Goal: Task Accomplishment & Management: Use online tool/utility

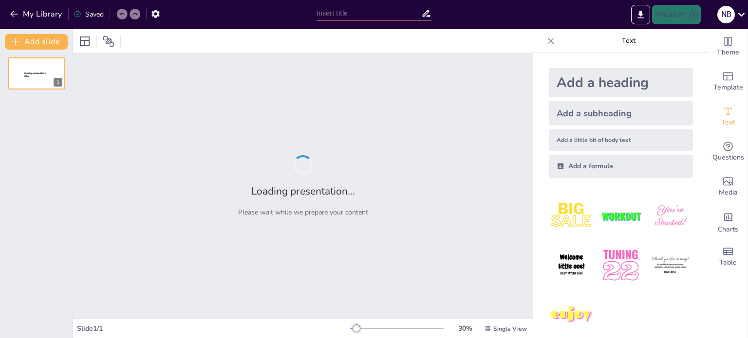
type input "CardioThoracic A&P"
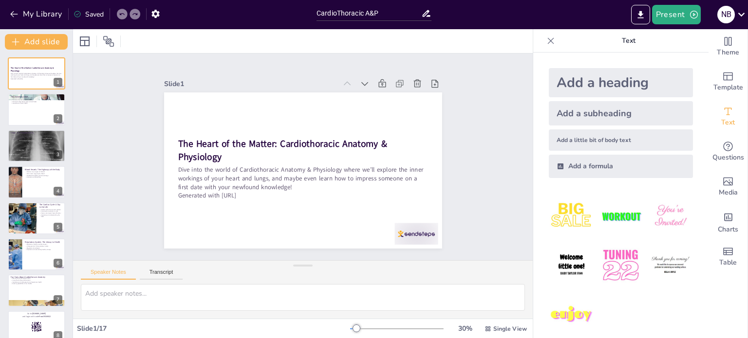
checkbox input "true"
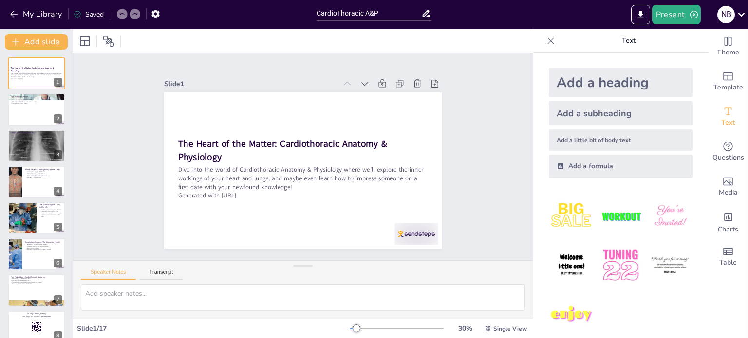
scroll to position [1, 0]
checkbox input "true"
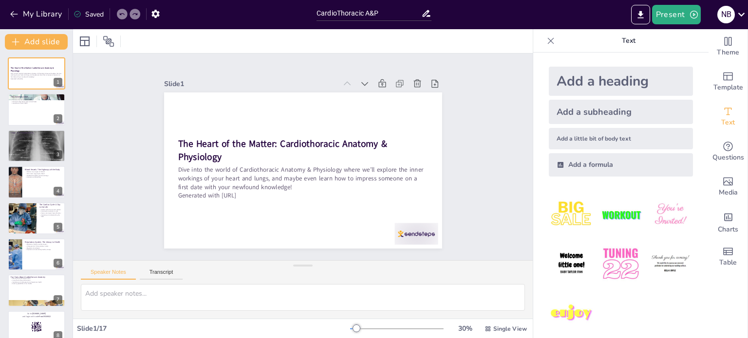
checkbox input "true"
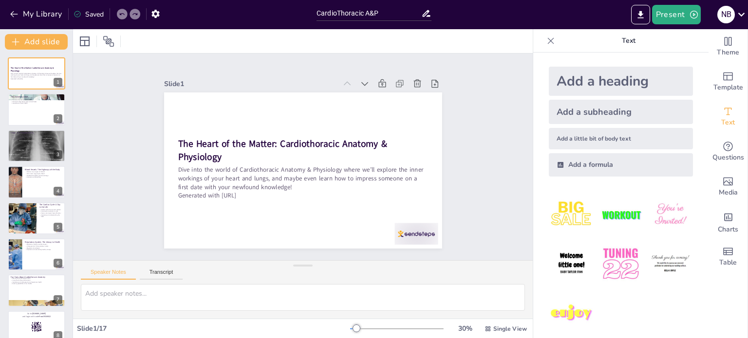
checkbox input "true"
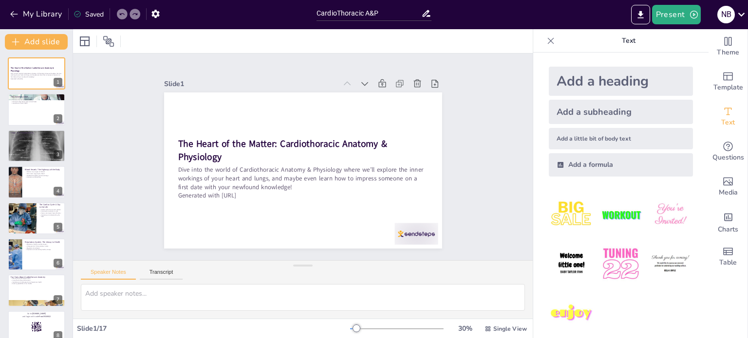
checkbox input "true"
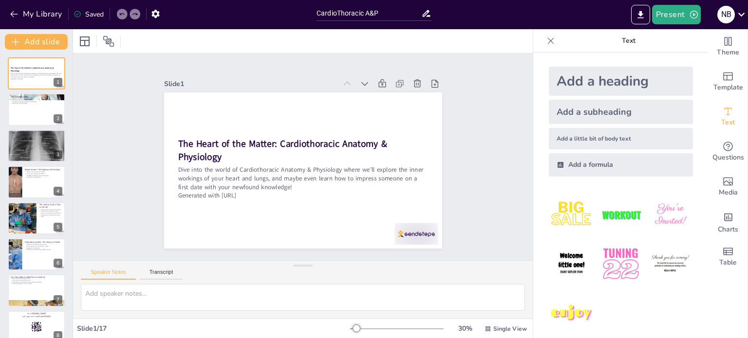
checkbox input "true"
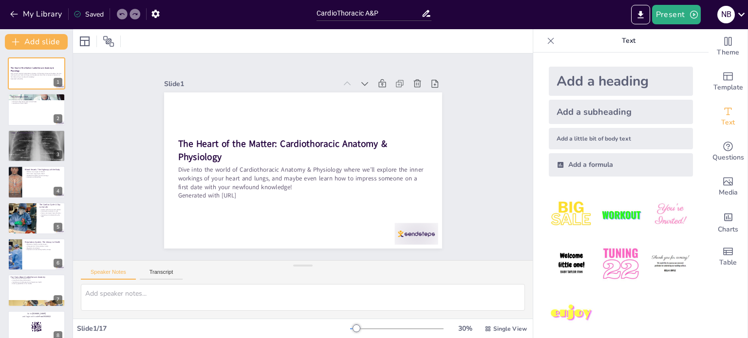
checkbox input "true"
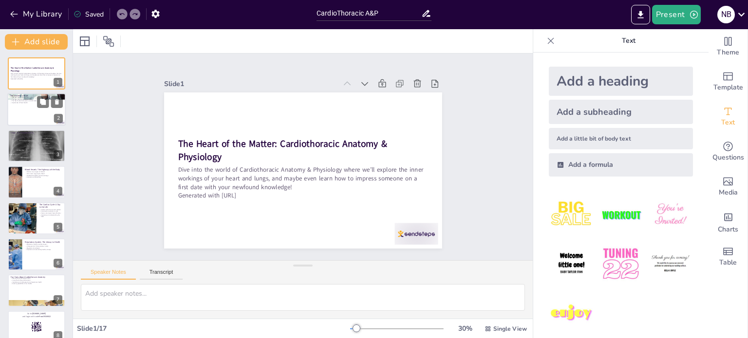
checkbox input "true"
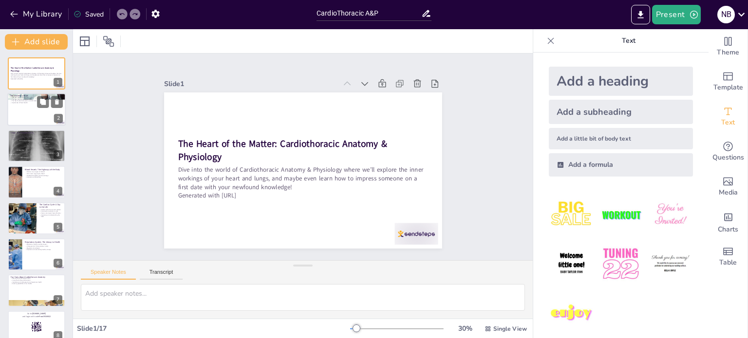
checkbox input "true"
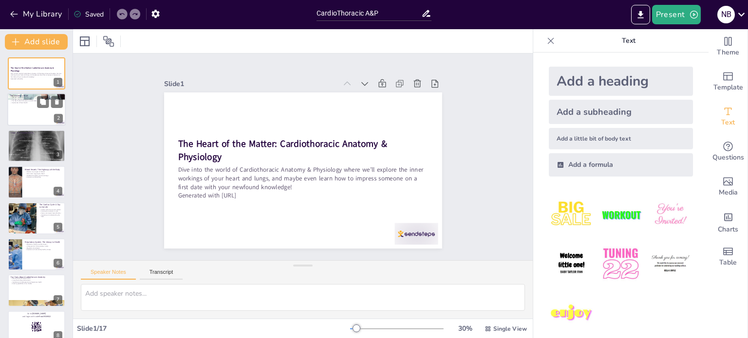
checkbox input "true"
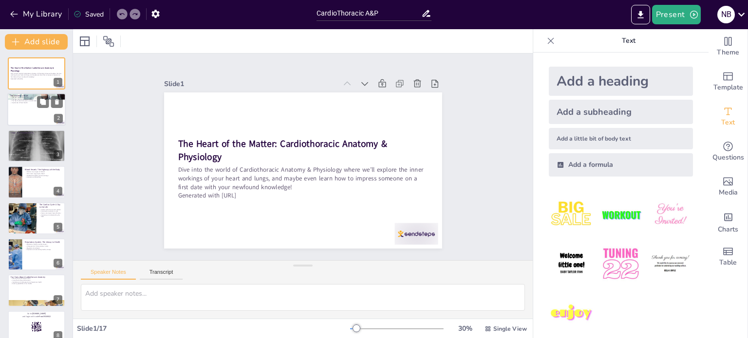
checkbox input "true"
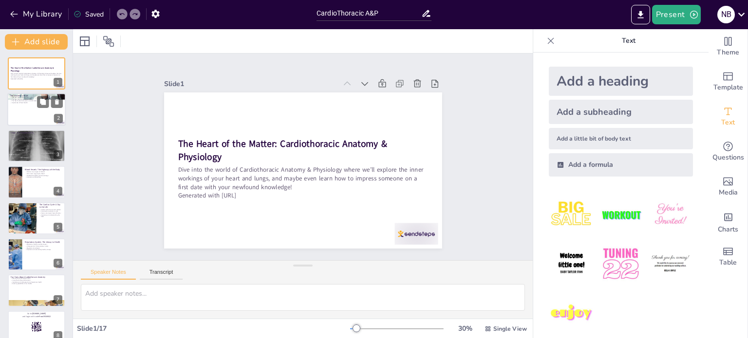
checkbox input "true"
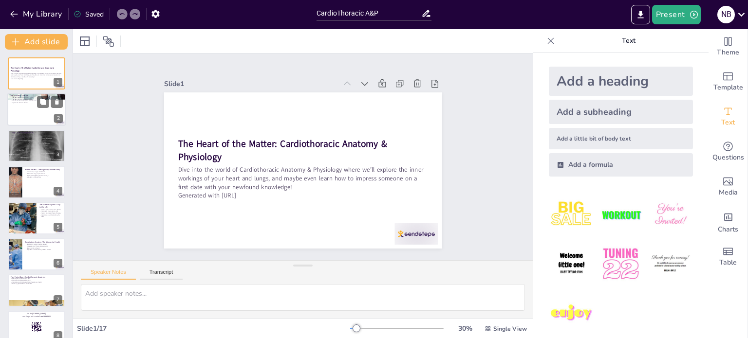
checkbox input "true"
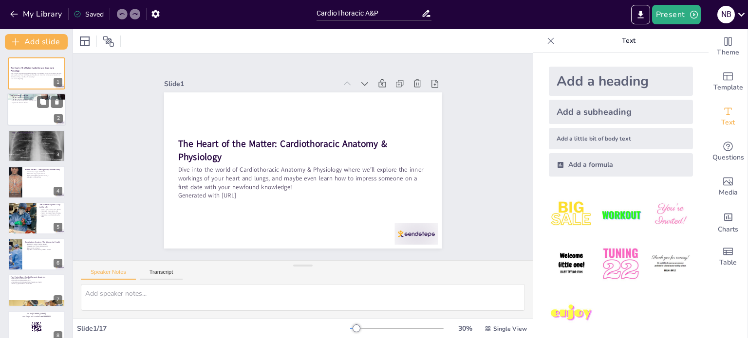
checkbox input "true"
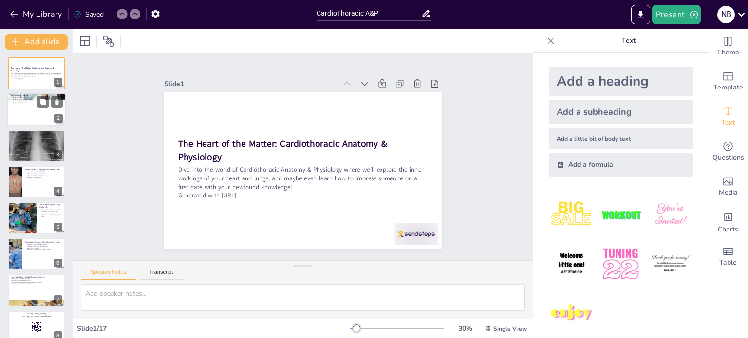
checkbox input "true"
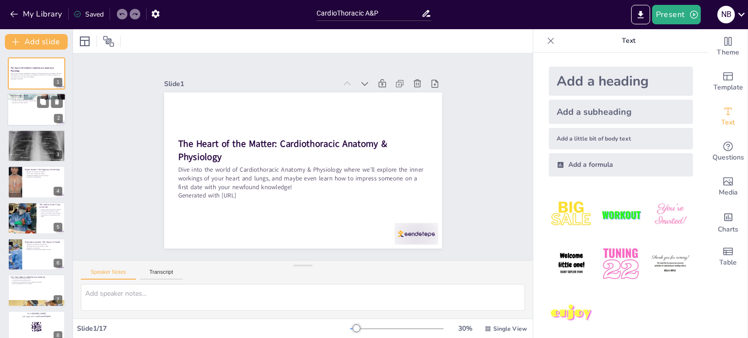
checkbox input "true"
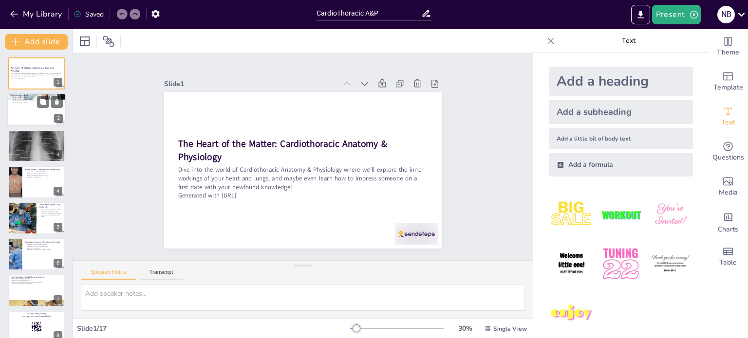
checkbox input "true"
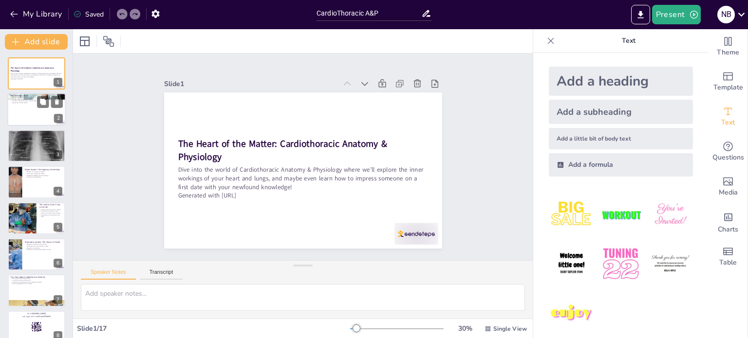
checkbox input "true"
click at [23, 109] on div at bounding box center [36, 110] width 58 height 33
type textarea "The heart is an extraordinary organ that works non-stop to pump blood throughou…"
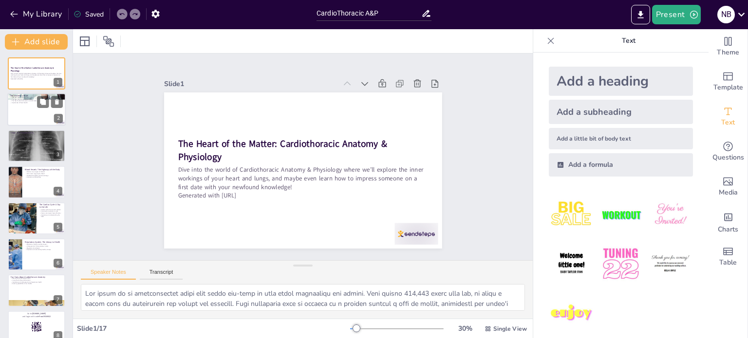
checkbox input "true"
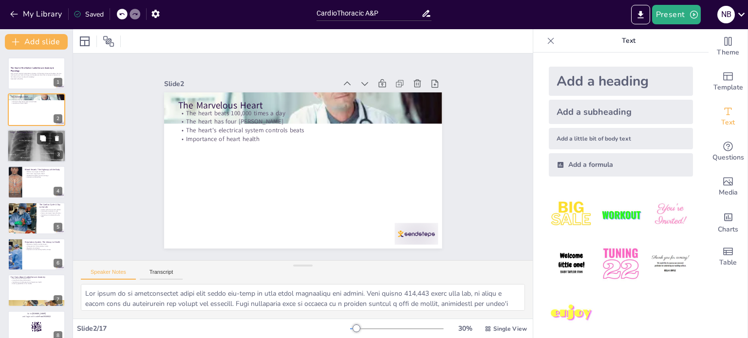
checkbox input "true"
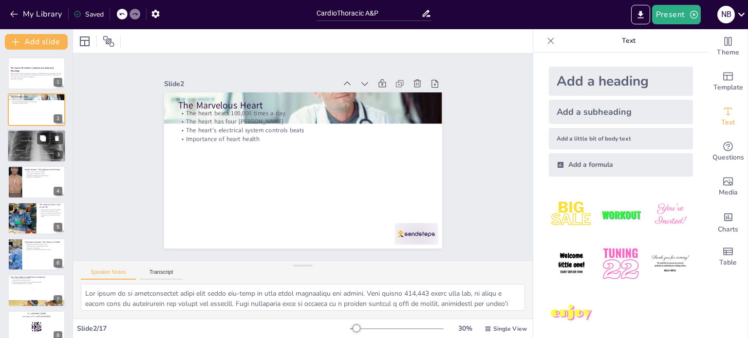
checkbox input "true"
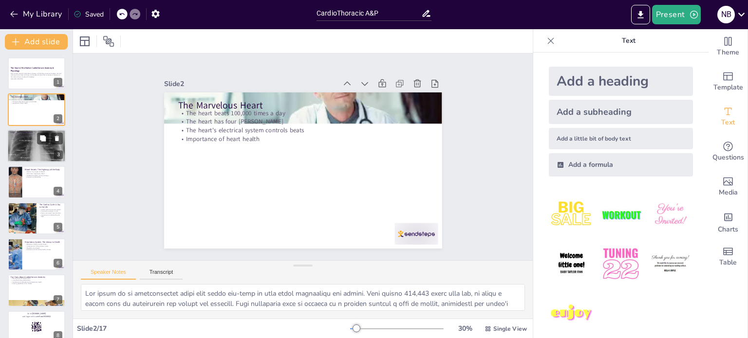
click at [34, 151] on div at bounding box center [36, 146] width 58 height 48
type textarea "The lungs are remarkable organs that enable us to breathe, inflating and deflat…"
checkbox input "true"
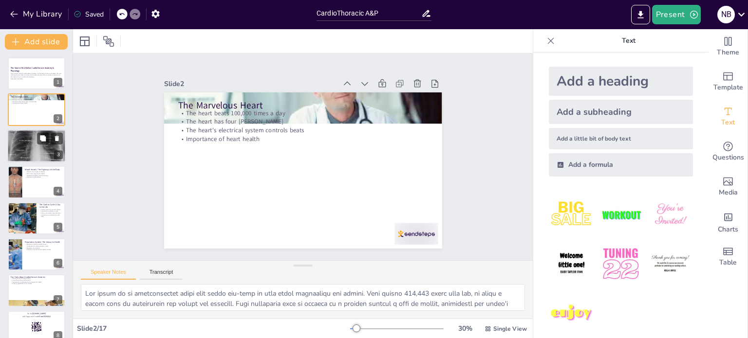
checkbox input "true"
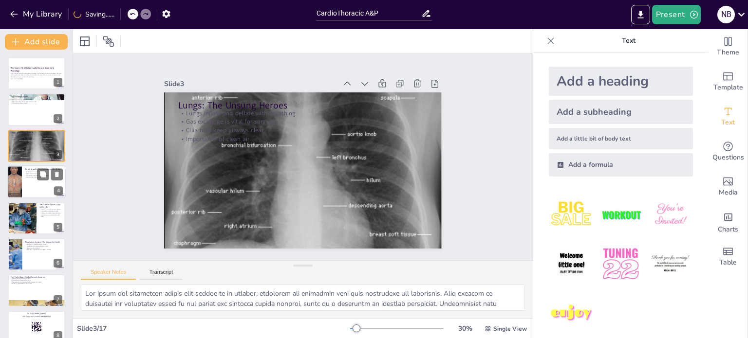
checkbox input "true"
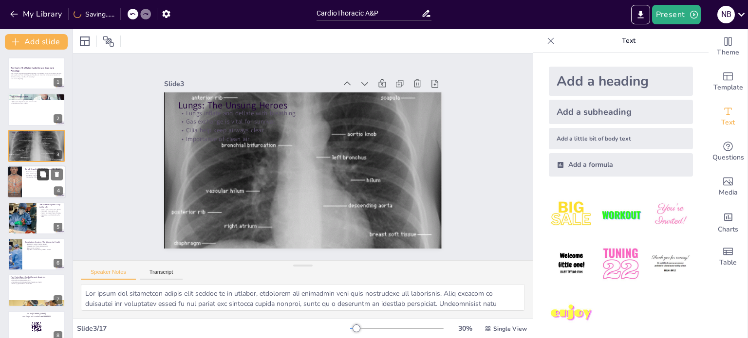
checkbox input "true"
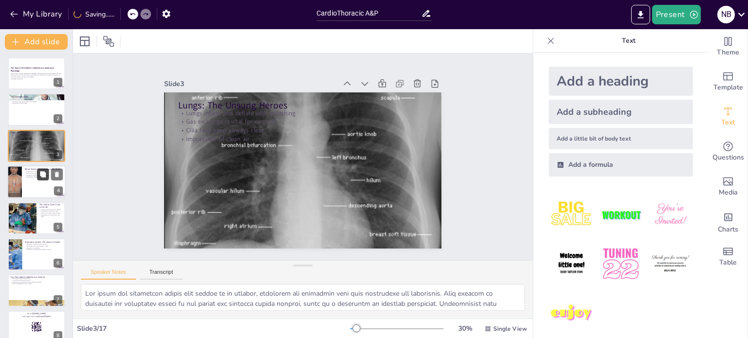
checkbox input "true"
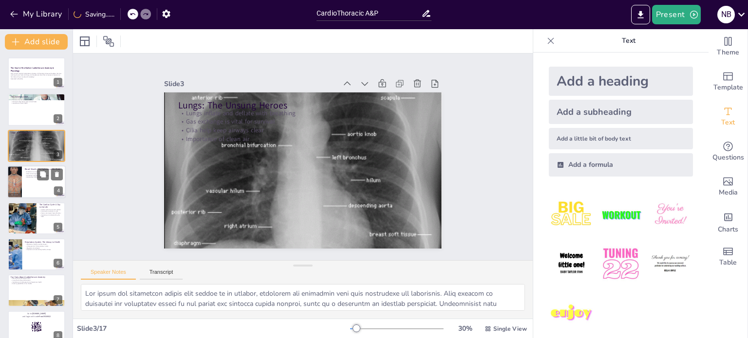
checkbox input "true"
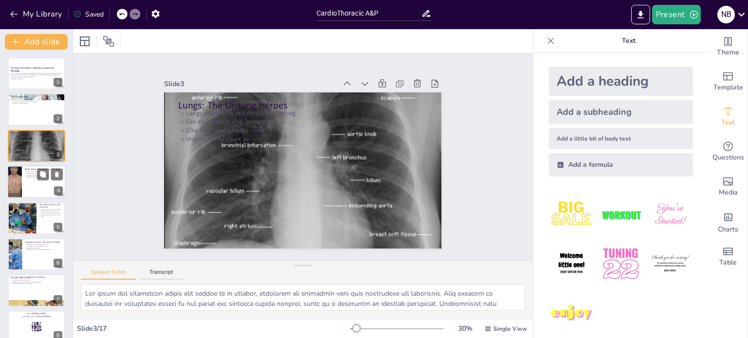
click at [40, 182] on div at bounding box center [36, 182] width 58 height 33
type textarea "Arteries play a vital role in the circulatory system by carrying oxygen-rich bl…"
checkbox input "true"
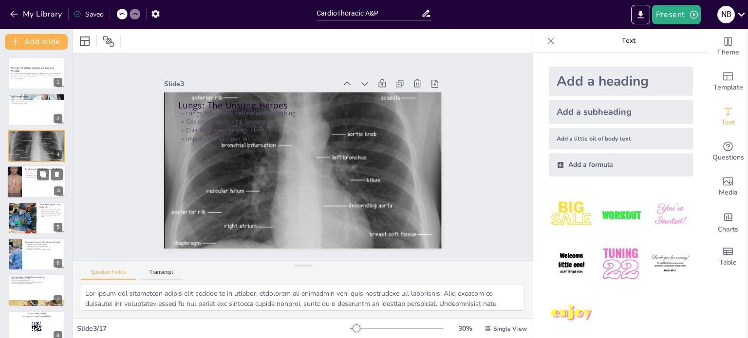
checkbox input "true"
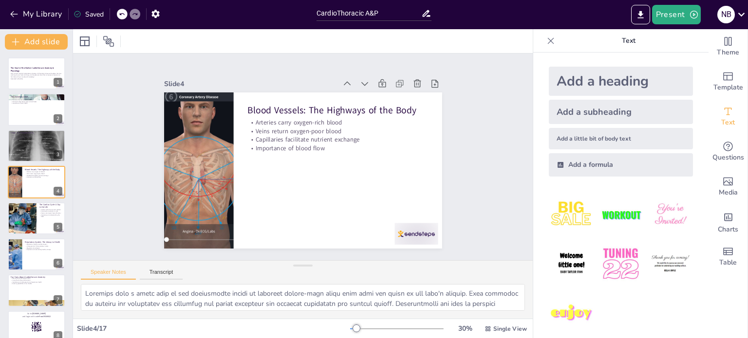
checkbox input "true"
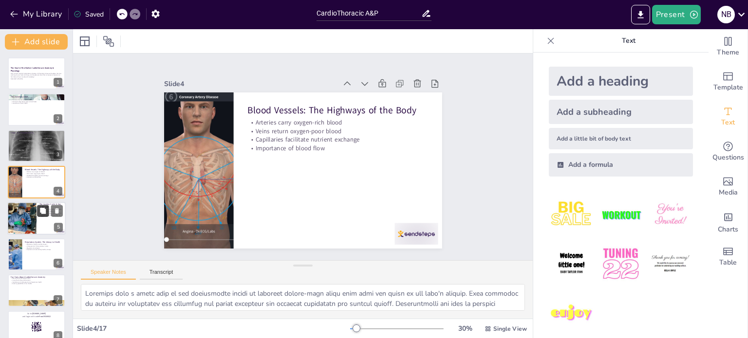
checkbox input "true"
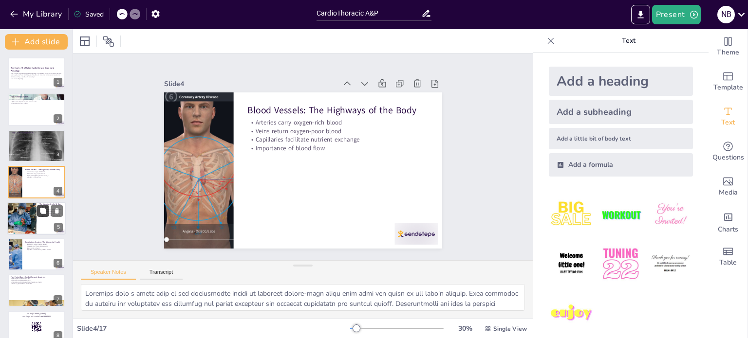
checkbox input "true"
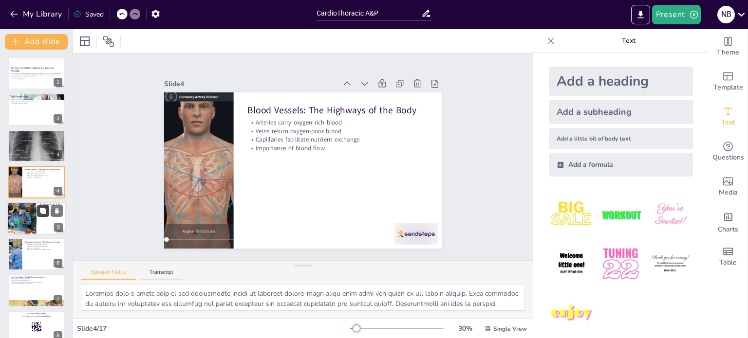
click at [39, 208] on icon at bounding box center [42, 210] width 7 height 7
type textarea "The cardiac cycle is composed of two primary phases: systole and diastole. Syst…"
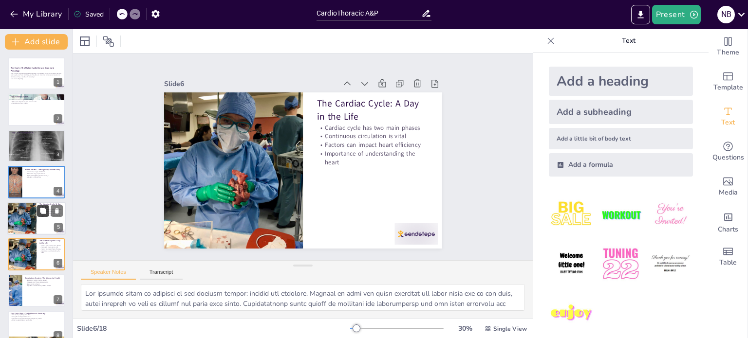
checkbox input "true"
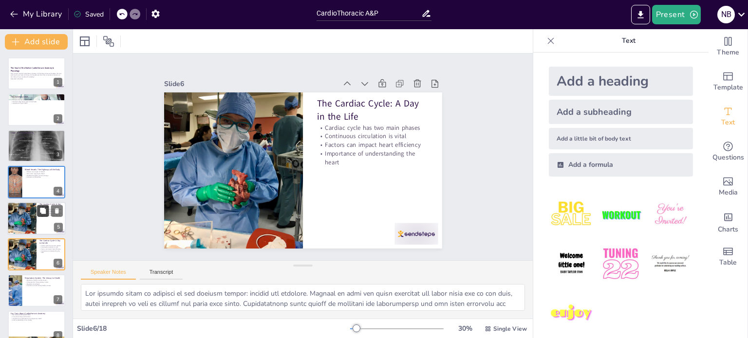
checkbox input "true"
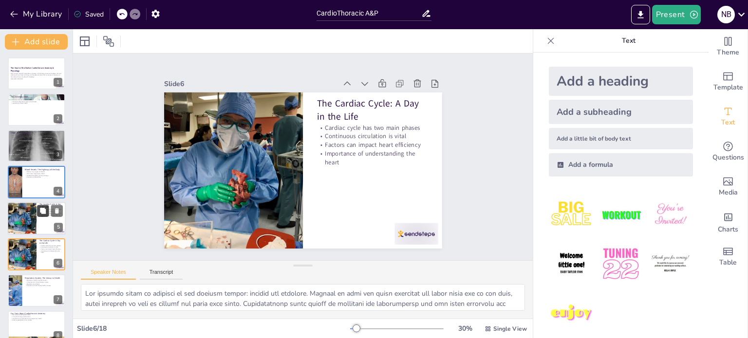
scroll to position [60, 0]
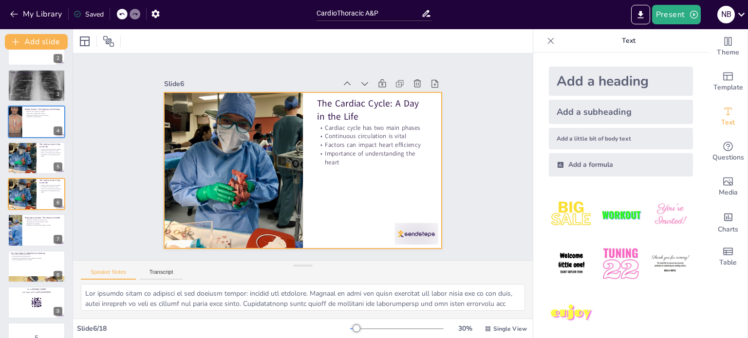
checkbox input "true"
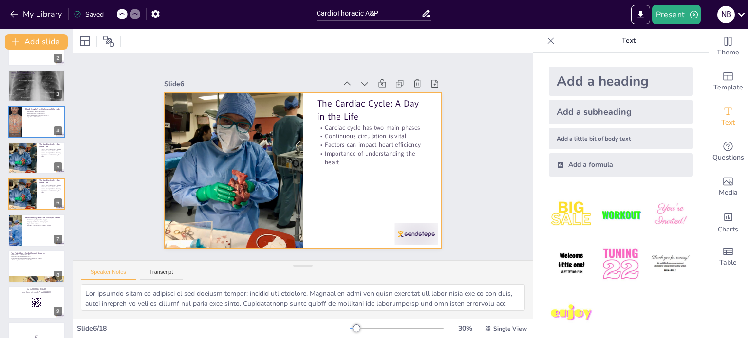
checkbox input "true"
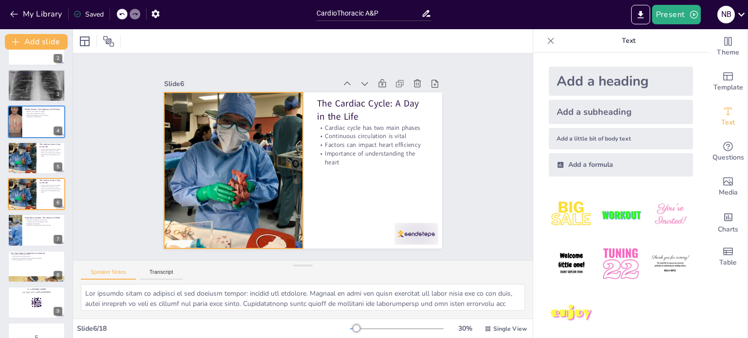
checkbox input "true"
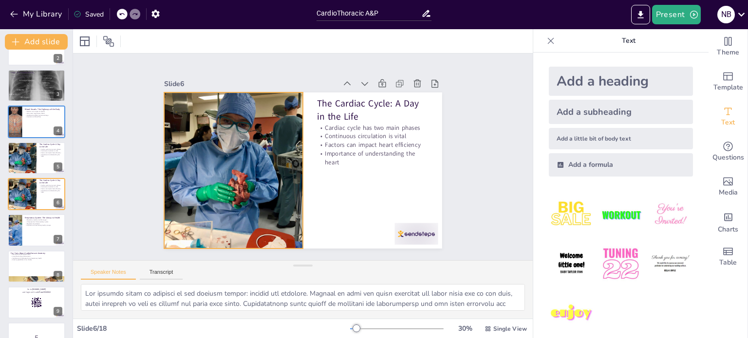
checkbox input "true"
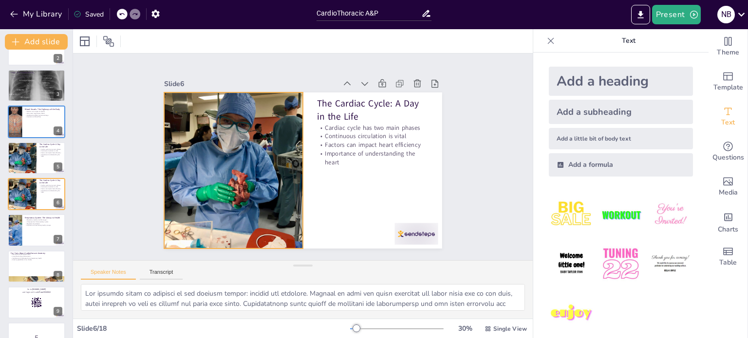
checkbox input "true"
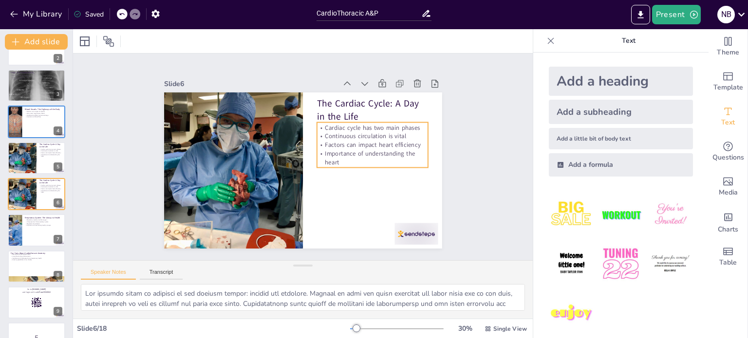
checkbox input "true"
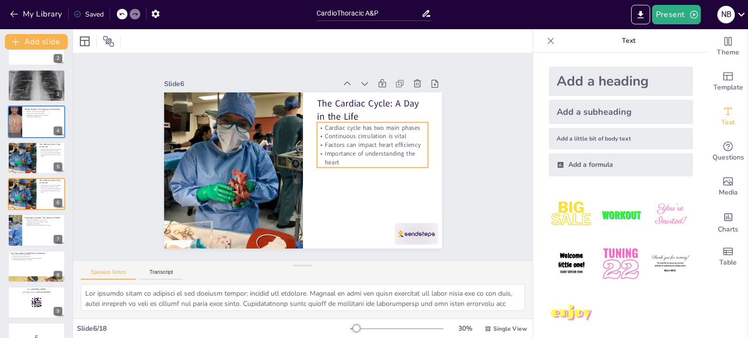
checkbox input "true"
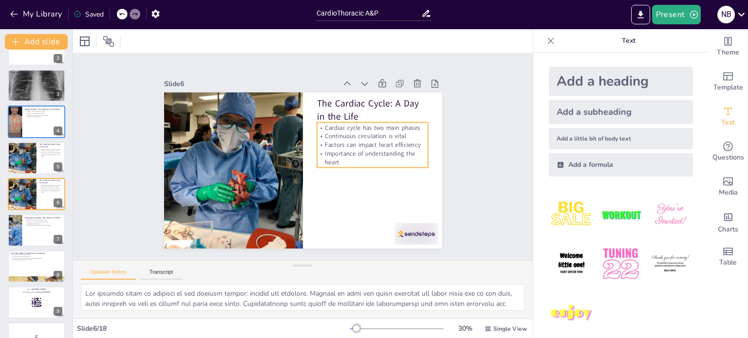
checkbox input "true"
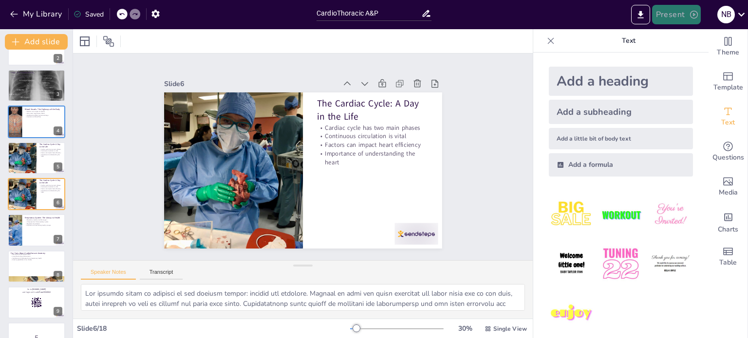
click at [665, 13] on button "Present" at bounding box center [676, 14] width 49 height 19
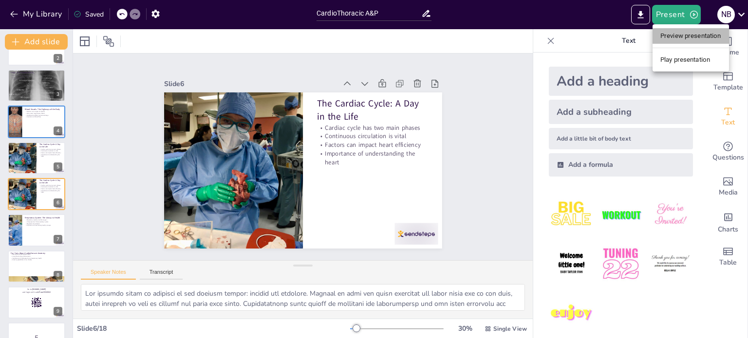
click at [701, 40] on li "Preview presentation" at bounding box center [691, 36] width 76 height 16
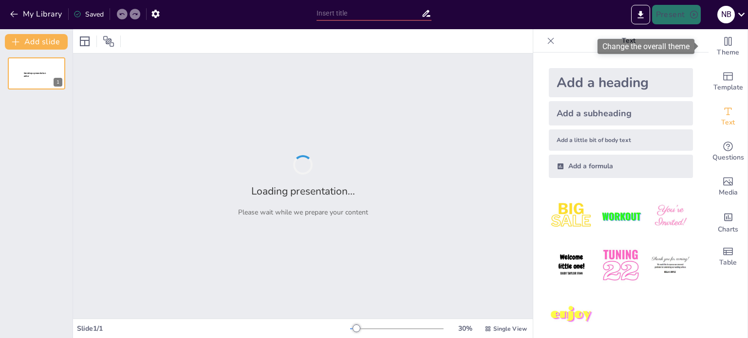
type input "CardioThoracic A&P"
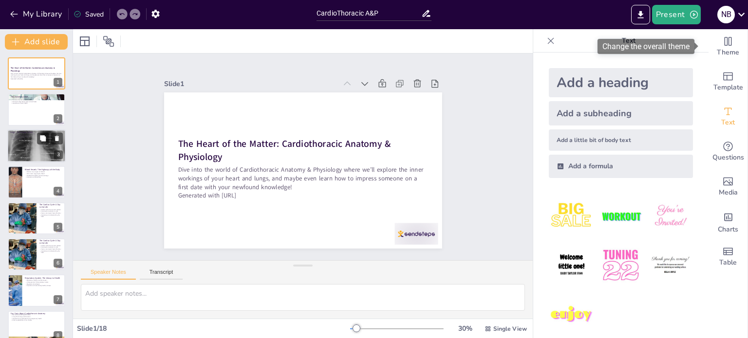
click at [27, 156] on div at bounding box center [36, 146] width 58 height 48
type textarea "The lungs are remarkable organs that enable us to breathe, inflating and deflat…"
checkbox input "true"
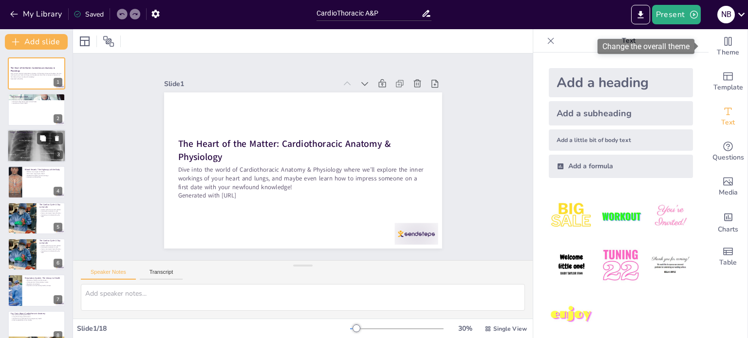
checkbox input "true"
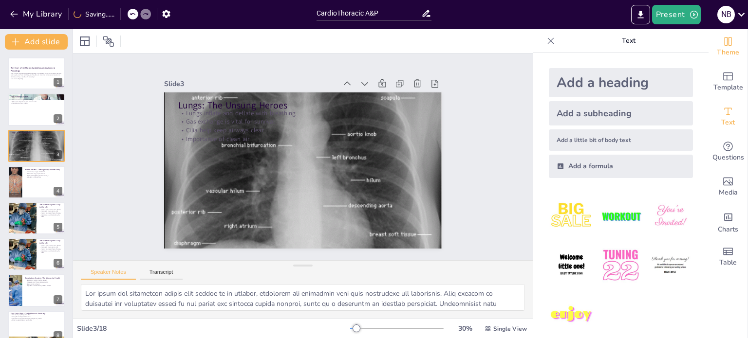
checkbox input "true"
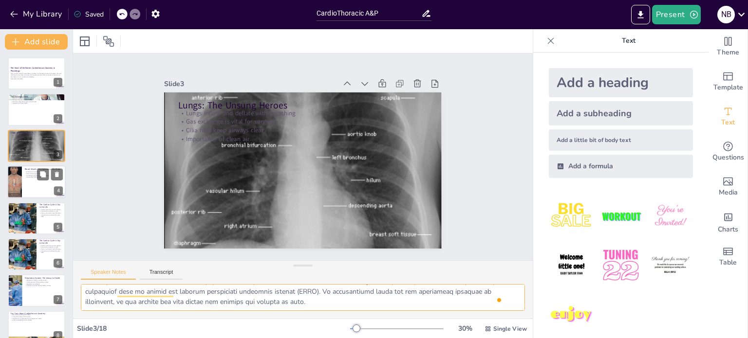
click at [34, 190] on div at bounding box center [36, 182] width 58 height 33
type textarea "Arteries play a vital role in the circulatory system by carrying oxygen-rich bl…"
checkbox input "true"
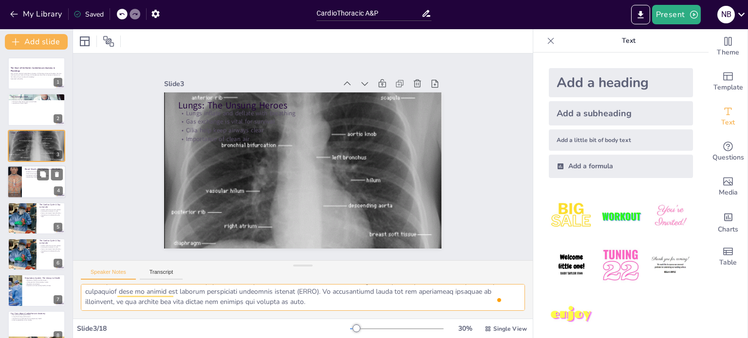
checkbox input "true"
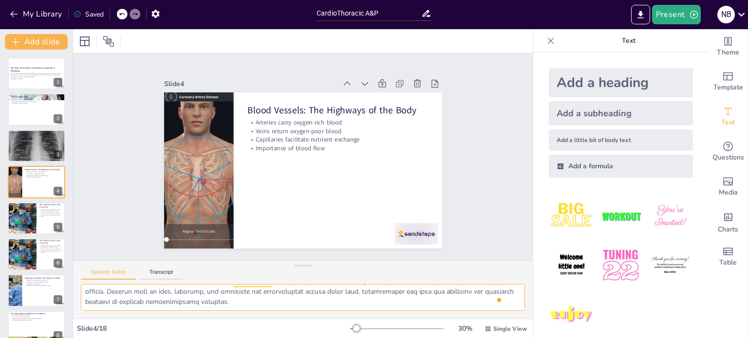
checkbox input "true"
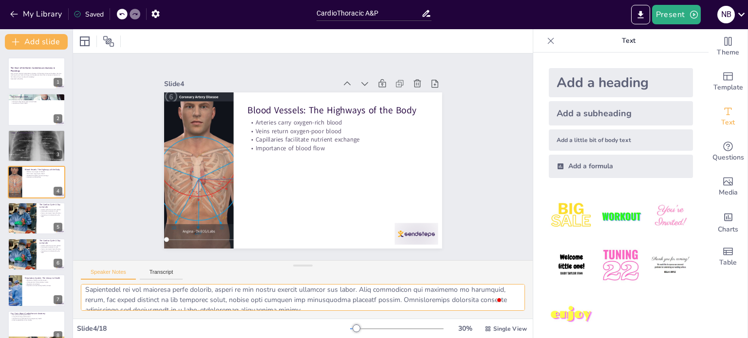
scroll to position [53, 0]
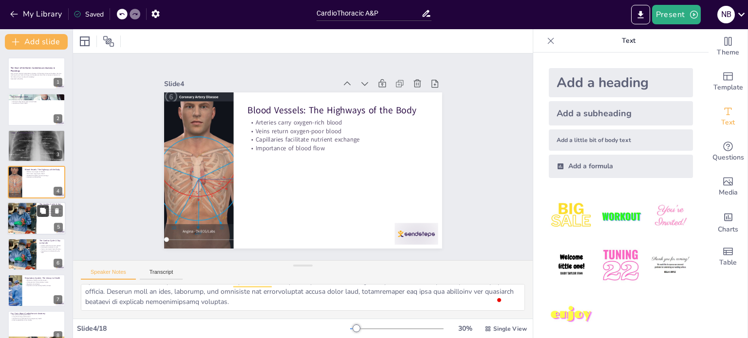
click at [39, 216] on button at bounding box center [43, 211] width 12 height 12
type textarea "The cardiac cycle is composed of two primary phases: systole and diastole. Syst…"
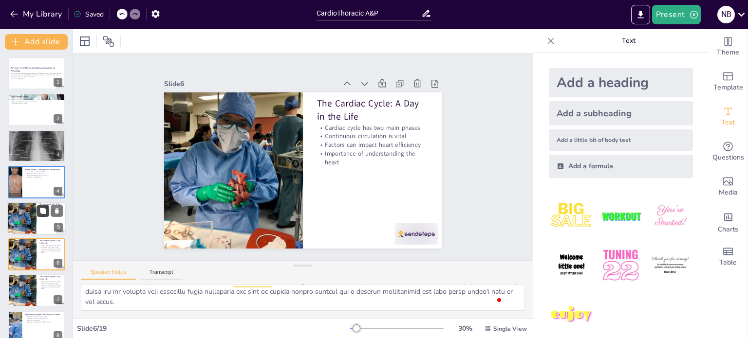
checkbox input "true"
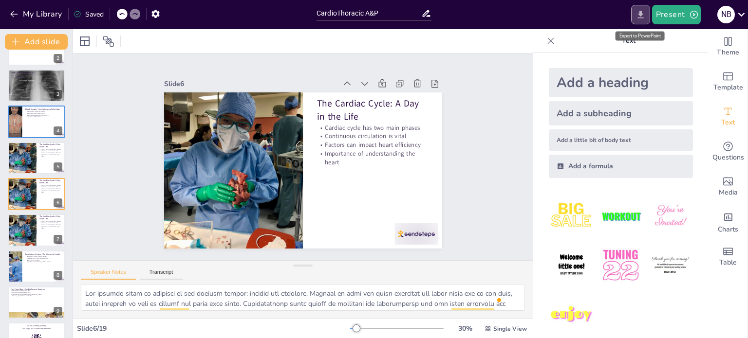
click at [642, 16] on icon "Export to PowerPoint" at bounding box center [641, 15] width 10 height 10
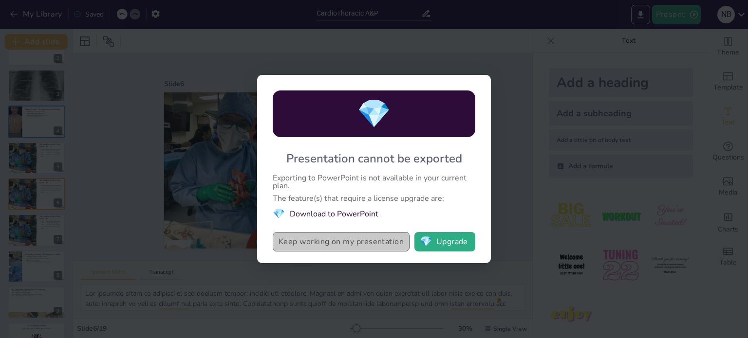
click at [362, 246] on button "Keep working on my presentation" at bounding box center [341, 241] width 137 height 19
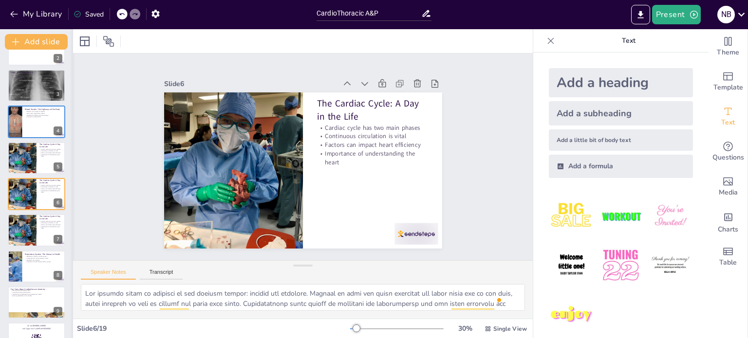
checkbox input "true"
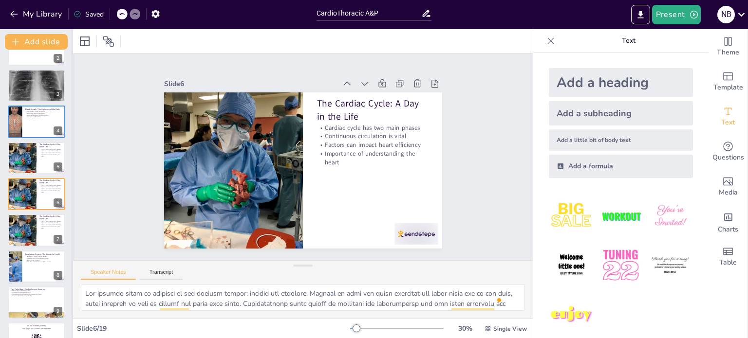
checkbox input "true"
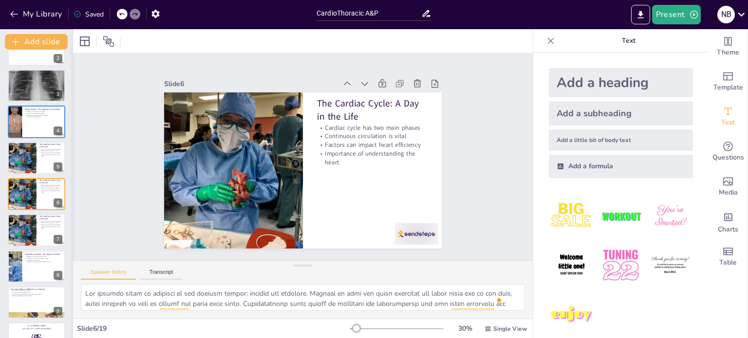
checkbox input "true"
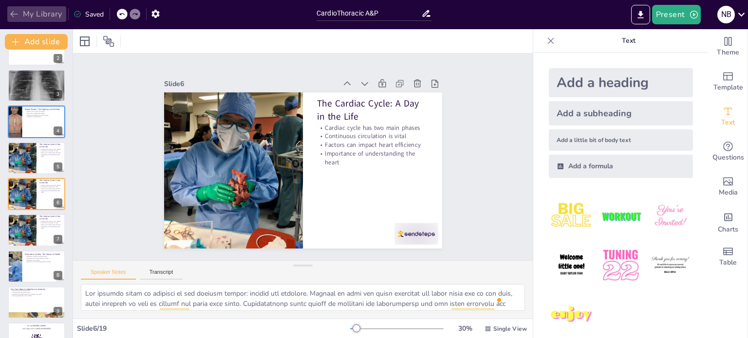
click at [14, 13] on icon "button" at bounding box center [14, 14] width 10 height 10
